Goal: Book appointment/travel/reservation

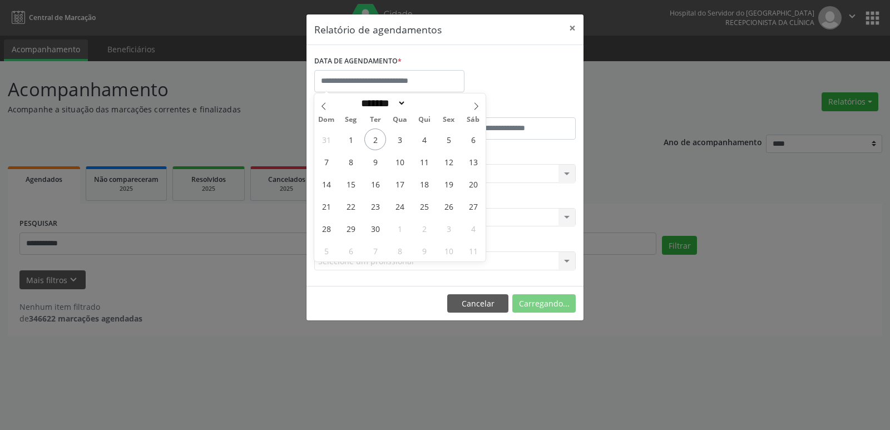
select select "*"
click at [401, 140] on span "3" at bounding box center [400, 139] width 22 height 22
type input "**********"
click at [401, 140] on span "3" at bounding box center [400, 139] width 22 height 22
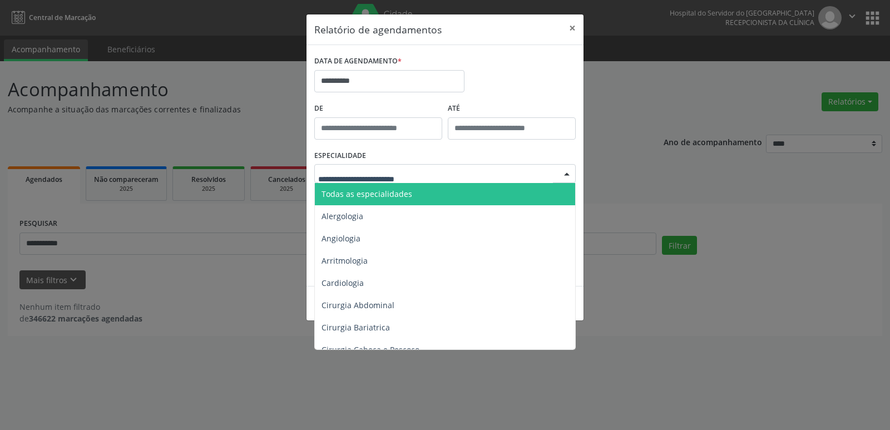
type input "*"
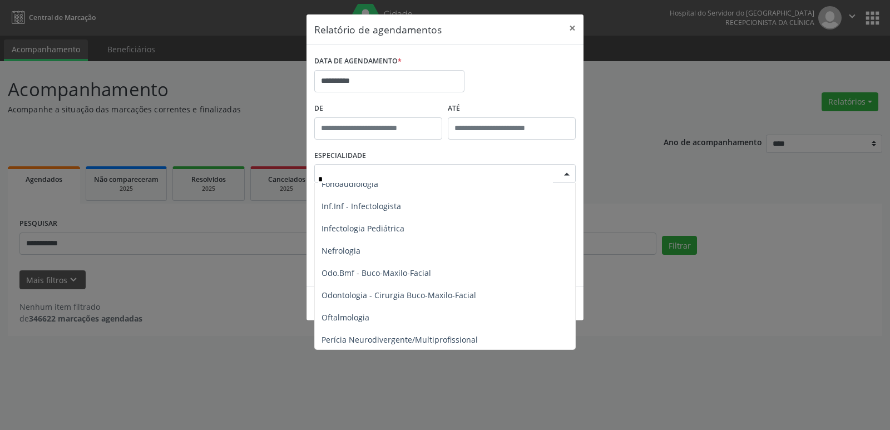
scroll to position [167, 0]
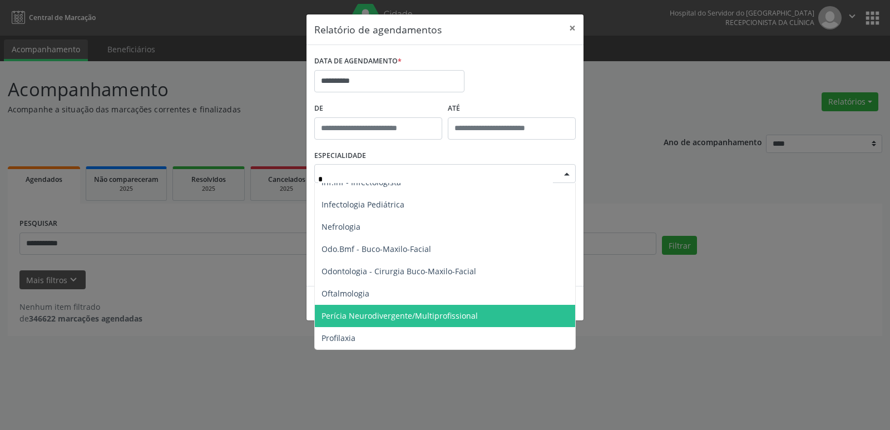
click at [388, 310] on span "Perícia Neurodivergente/Multiprofissional" at bounding box center [399, 315] width 156 height 11
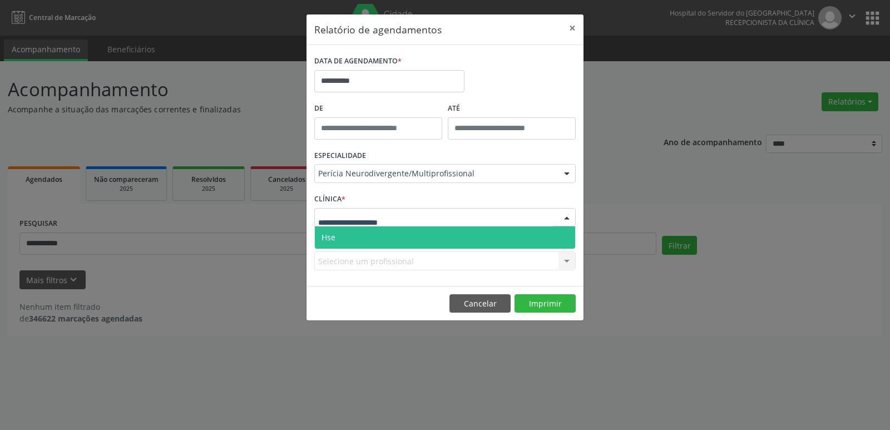
drag, startPoint x: 353, startPoint y: 240, endPoint x: 358, endPoint y: 231, distance: 10.2
click at [353, 240] on span "Hse" at bounding box center [445, 237] width 260 height 22
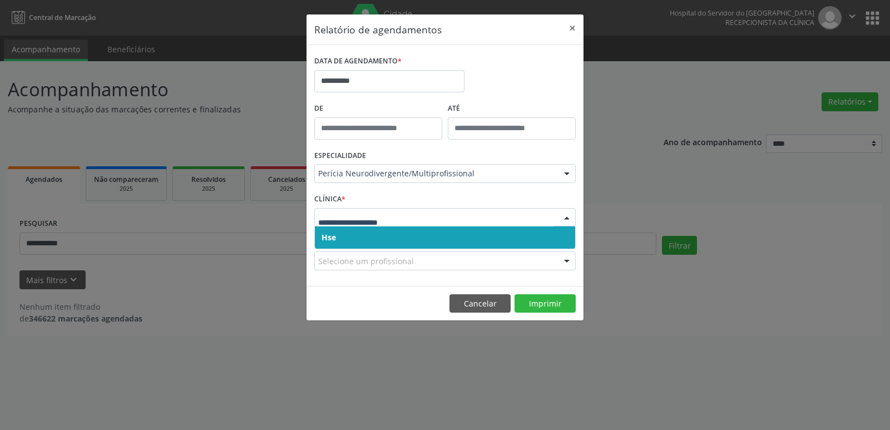
click at [360, 231] on span "Hse" at bounding box center [445, 237] width 260 height 22
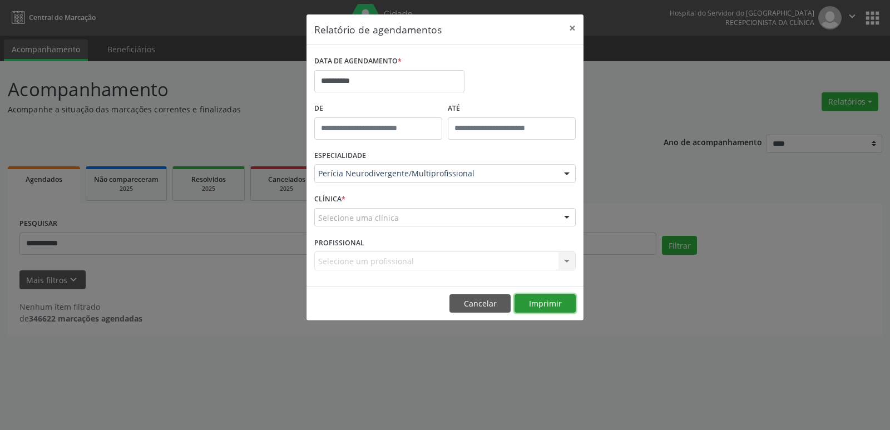
click at [545, 297] on button "Imprimir" at bounding box center [544, 303] width 61 height 19
